Goal: Transaction & Acquisition: Purchase product/service

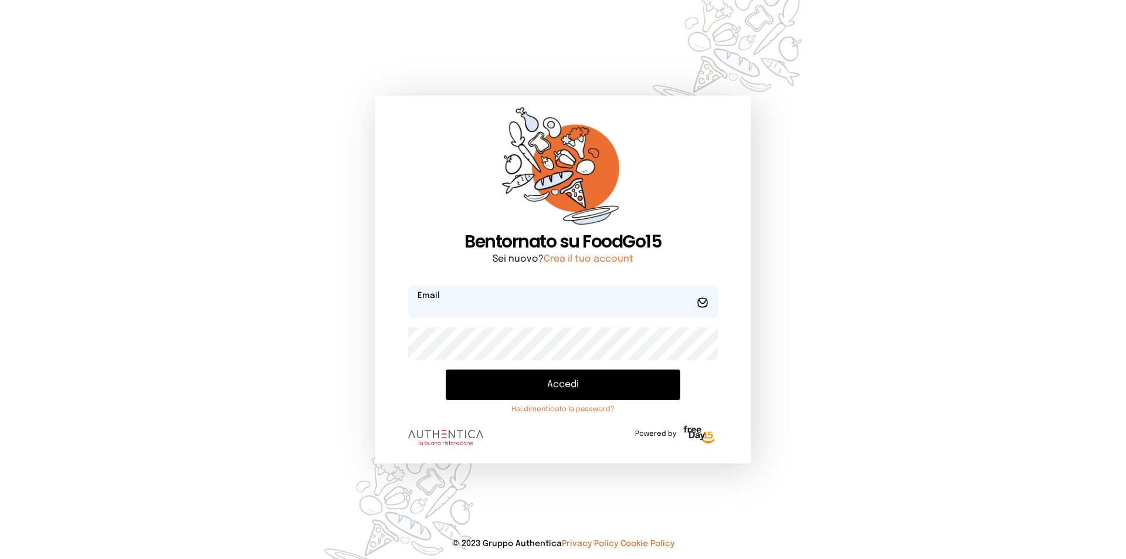
type input "**********"
click at [548, 382] on button "Accedi" at bounding box center [563, 385] width 235 height 31
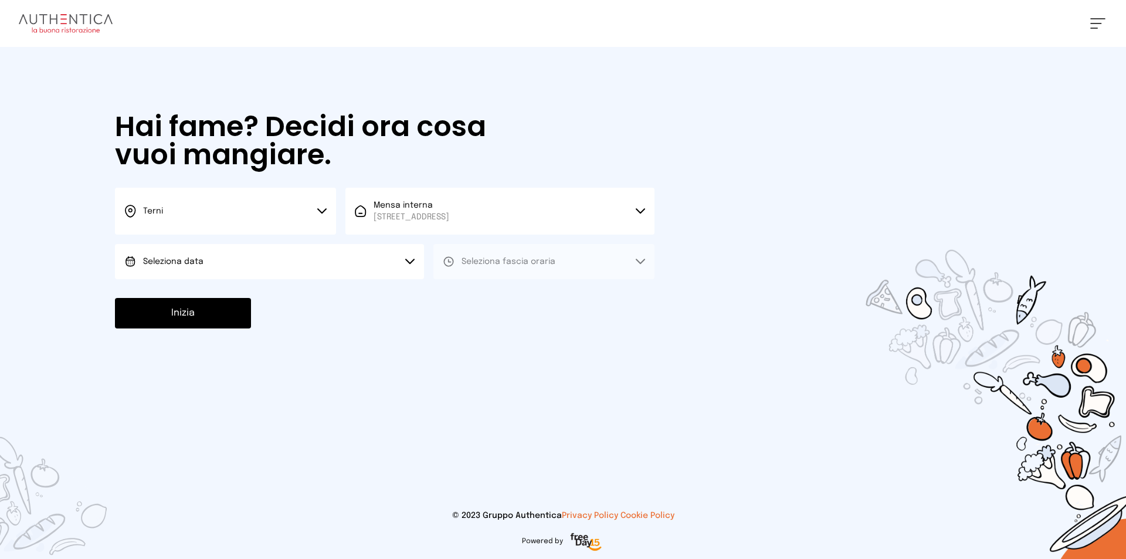
click at [328, 256] on button "Seleziona data" at bounding box center [269, 261] width 309 height 35
click at [320, 300] on li "[DATE], [DATE]" at bounding box center [269, 294] width 309 height 31
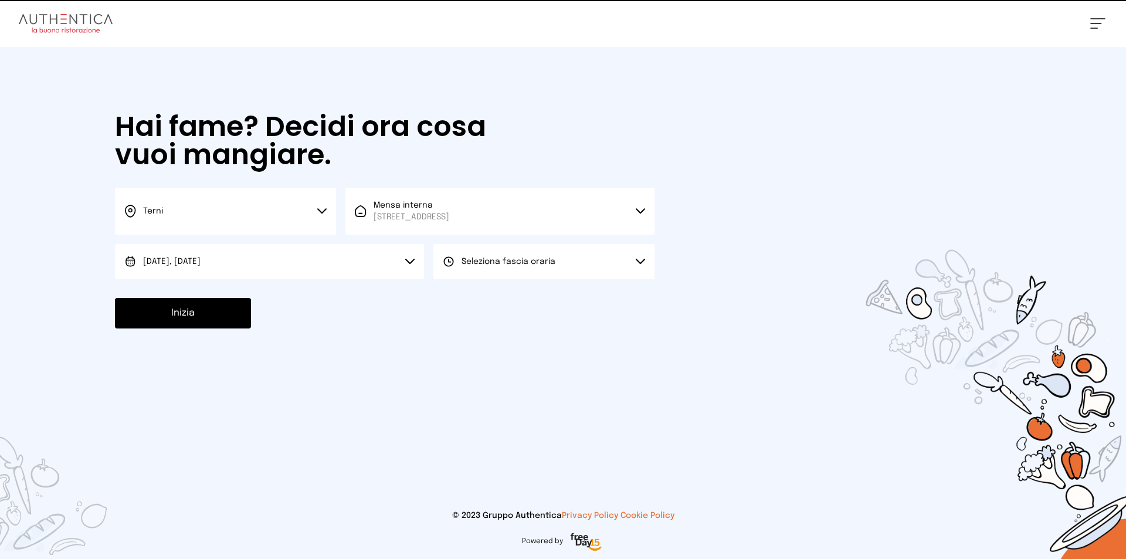
click at [469, 246] on button "Seleziona fascia oraria" at bounding box center [543, 261] width 221 height 35
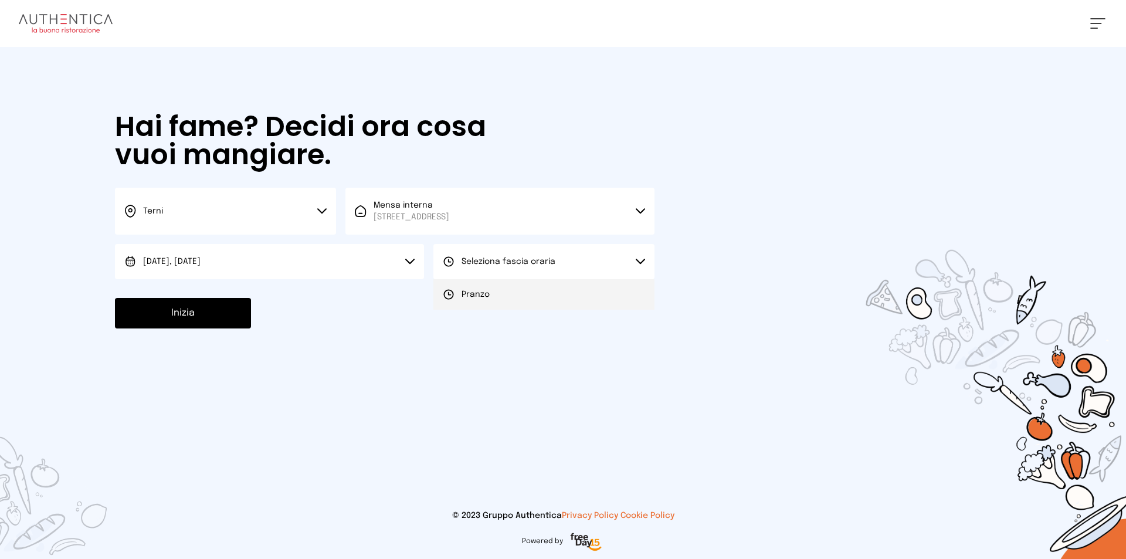
click at [449, 290] on icon at bounding box center [449, 295] width 12 height 12
click at [225, 302] on button "Inizia" at bounding box center [183, 313] width 136 height 31
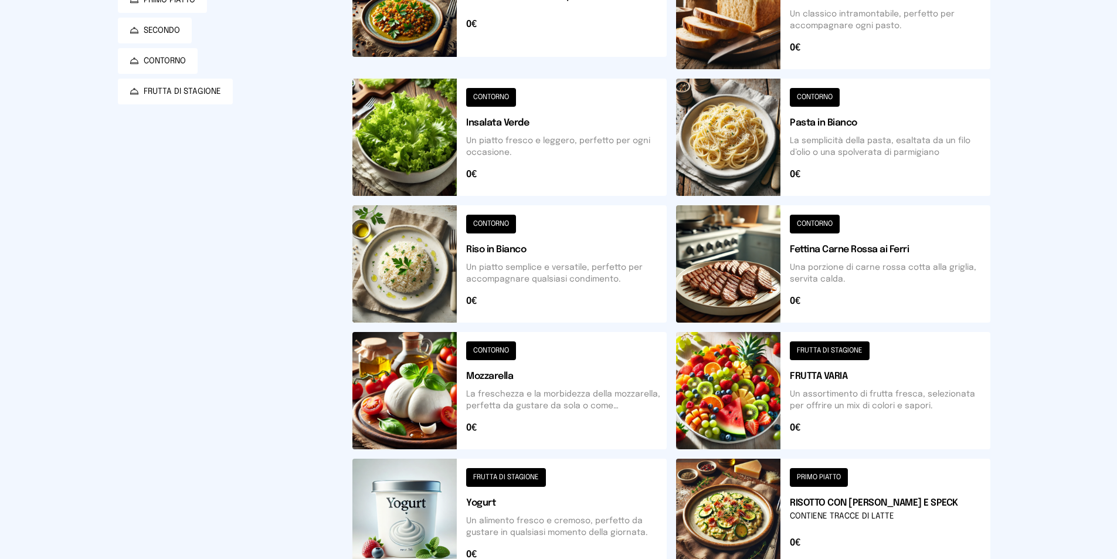
scroll to position [107, 0]
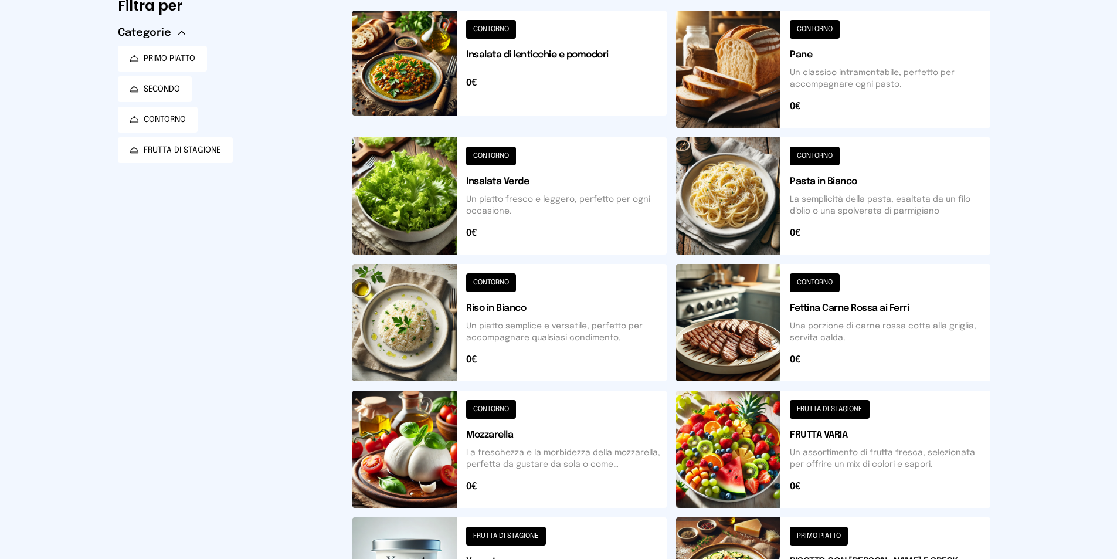
click at [531, 105] on button at bounding box center [510, 69] width 314 height 117
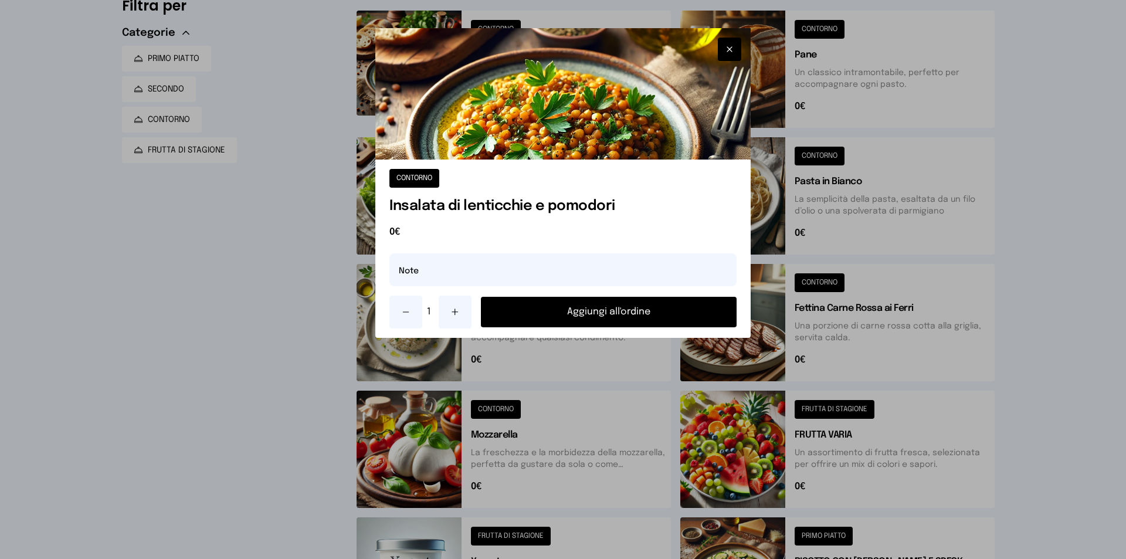
click at [597, 302] on button "Aggiungi all'ordine" at bounding box center [609, 312] width 256 height 31
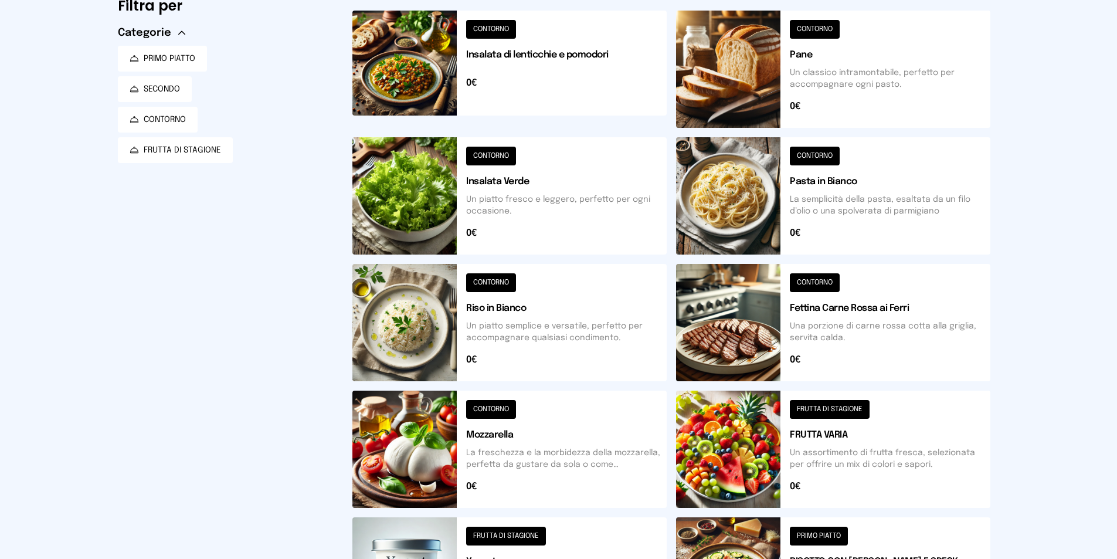
click at [557, 238] on button at bounding box center [510, 195] width 314 height 117
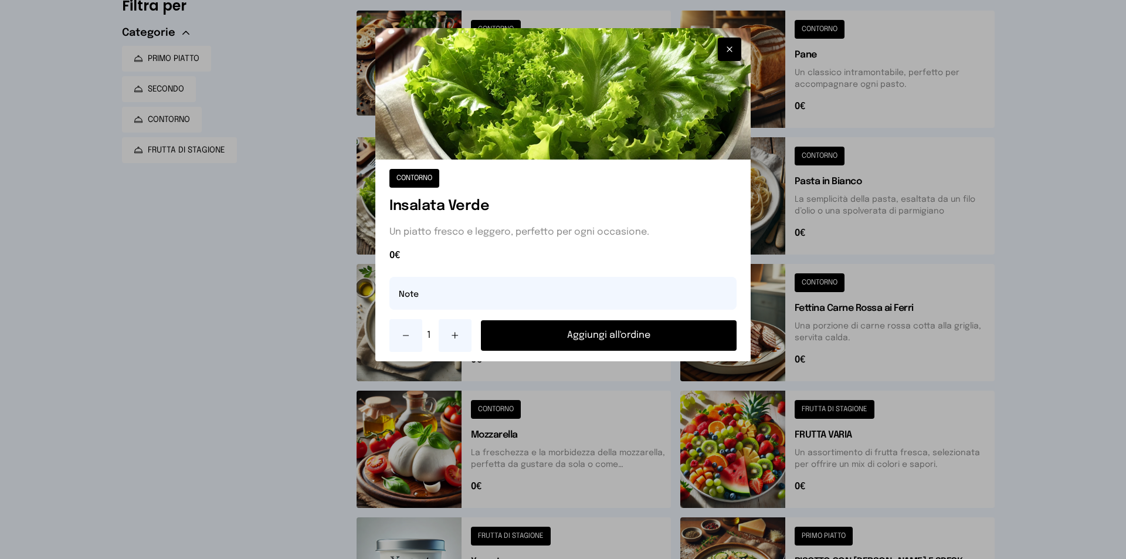
click at [553, 334] on button "Aggiungi all'ordine" at bounding box center [609, 335] width 256 height 31
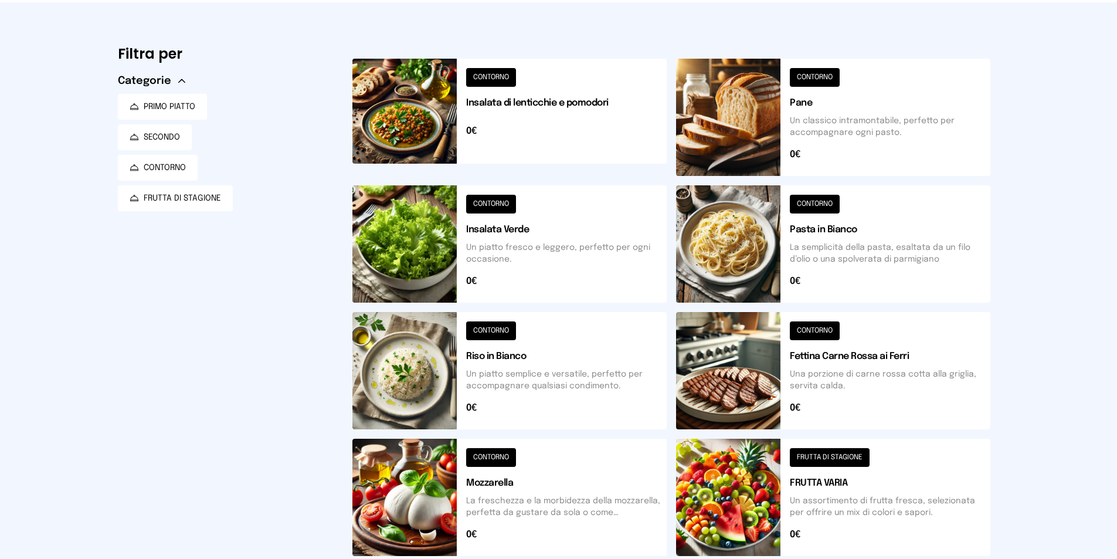
scroll to position [0, 0]
